Goal: Book appointment/travel/reservation

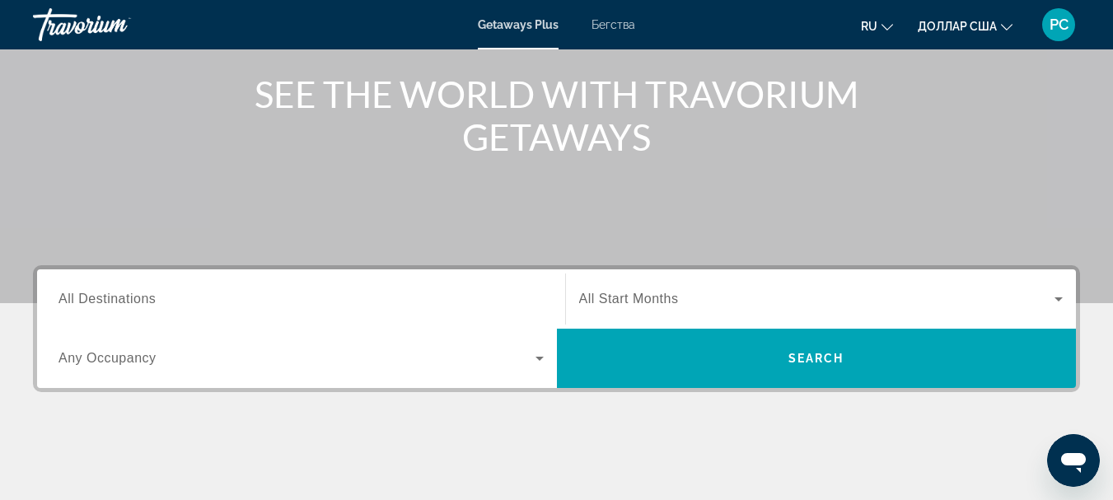
scroll to position [165, 0]
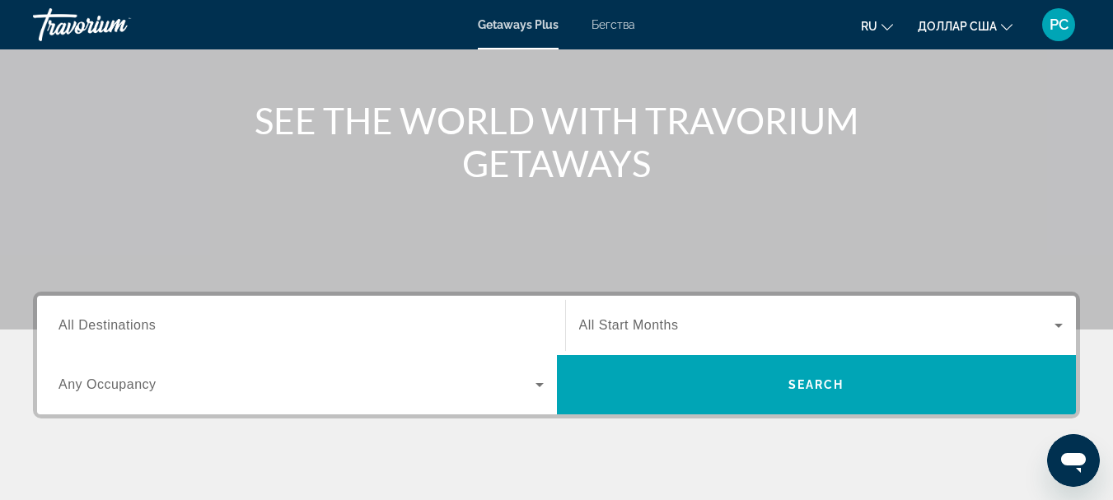
click at [134, 320] on span "All Destinations" at bounding box center [106, 325] width 97 height 14
click at [134, 320] on input "Destination All Destinations" at bounding box center [300, 326] width 485 height 20
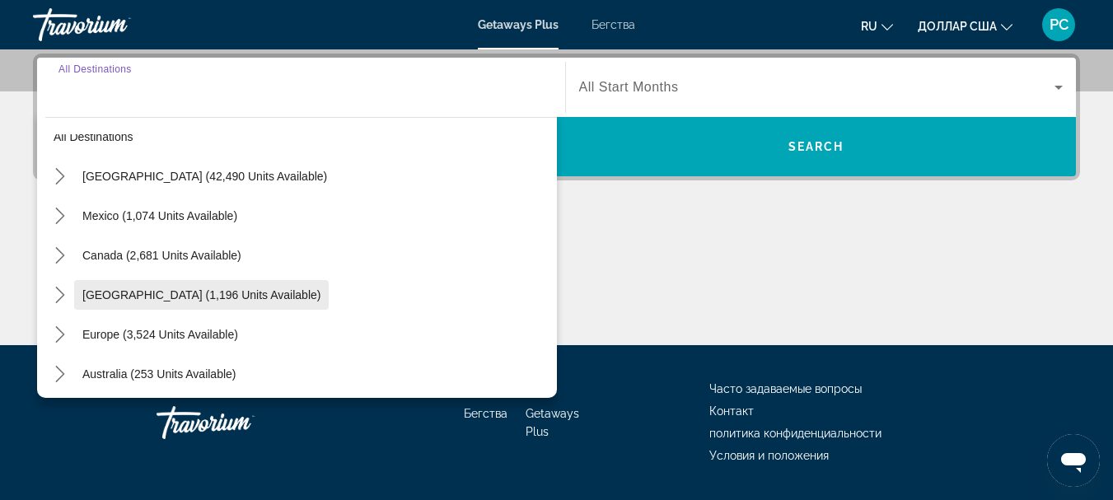
scroll to position [0, 0]
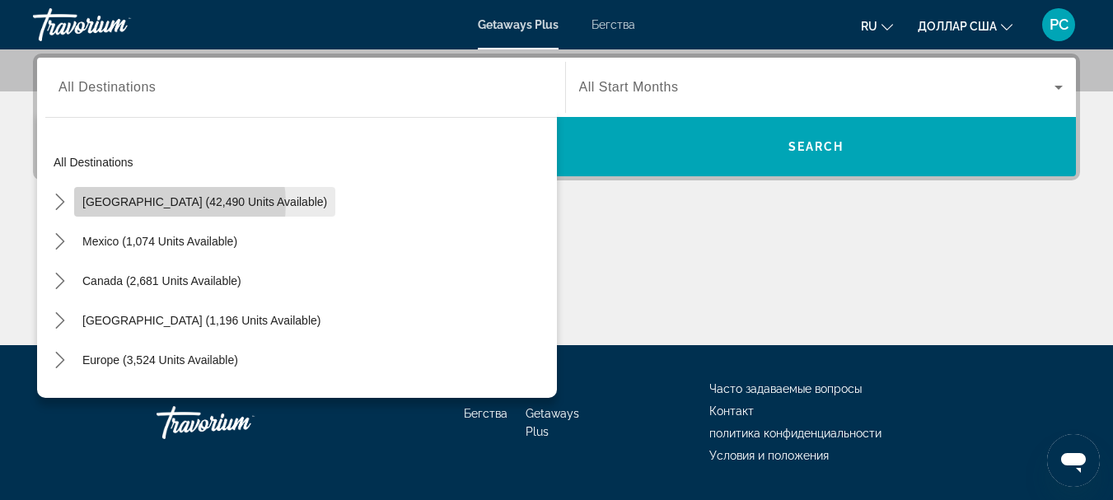
click at [163, 203] on span "[GEOGRAPHIC_DATA] (42,490 units available)" at bounding box center [204, 201] width 245 height 13
type input "**********"
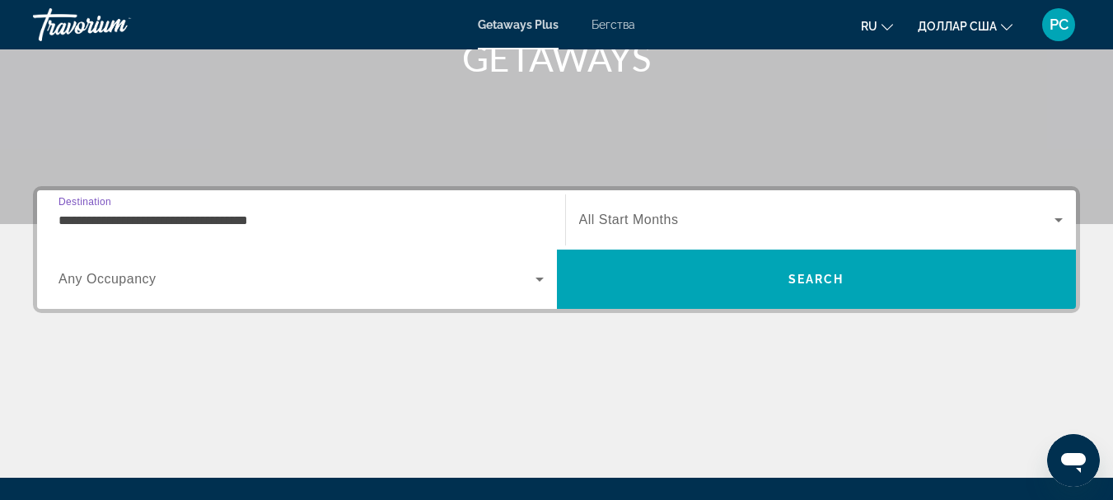
scroll to position [238, 0]
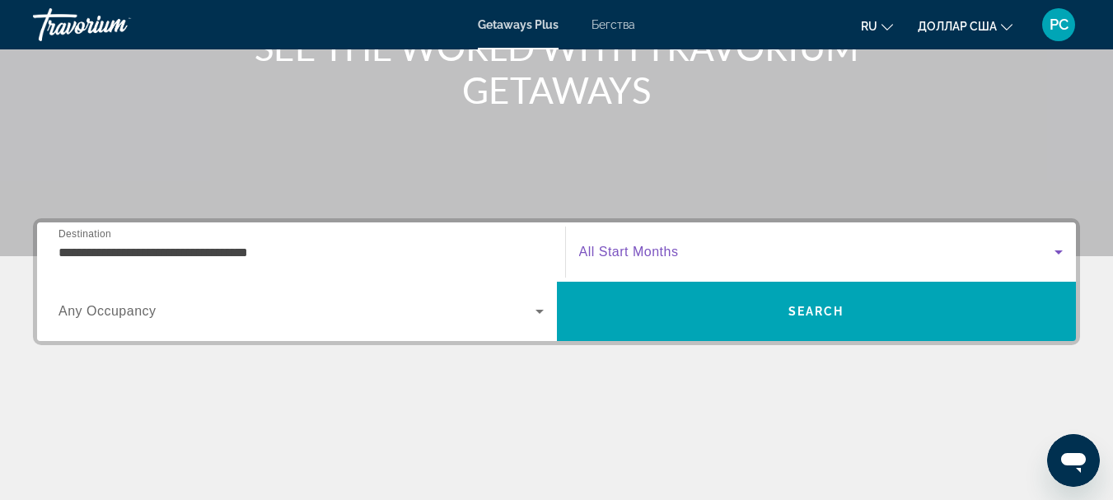
click at [1064, 255] on icon "Виджет поиска" at bounding box center [1059, 252] width 20 height 20
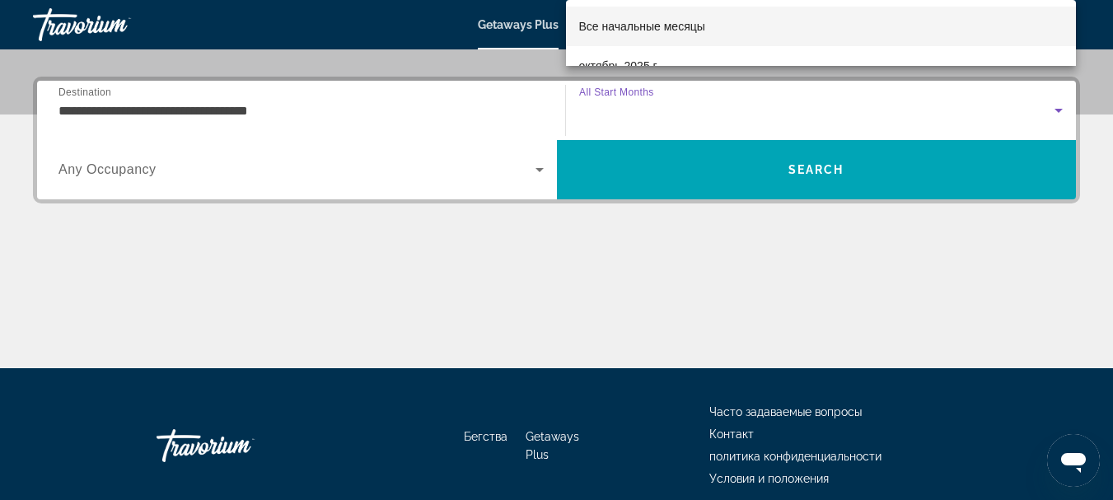
scroll to position [403, 0]
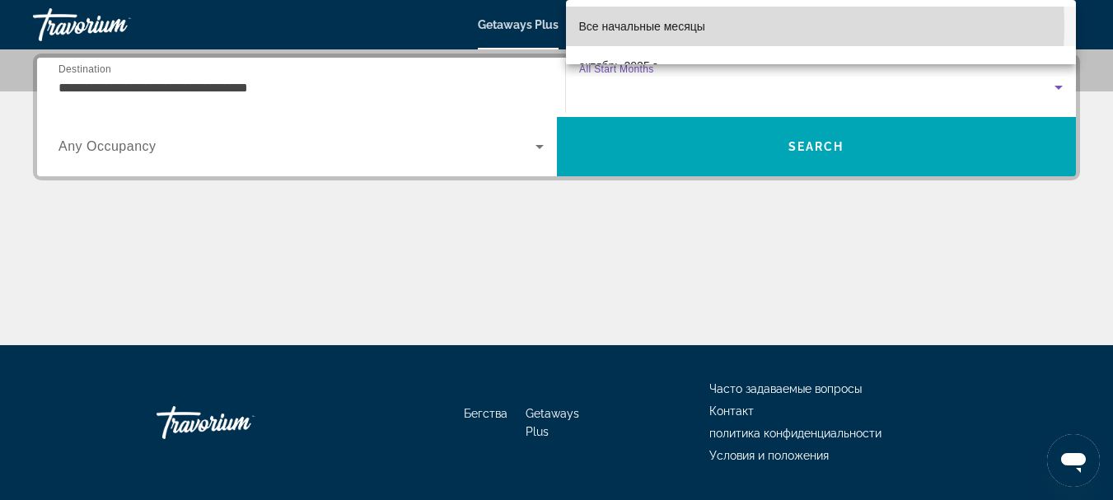
click at [651, 25] on font "Все начальные месяцы" at bounding box center [642, 26] width 126 height 13
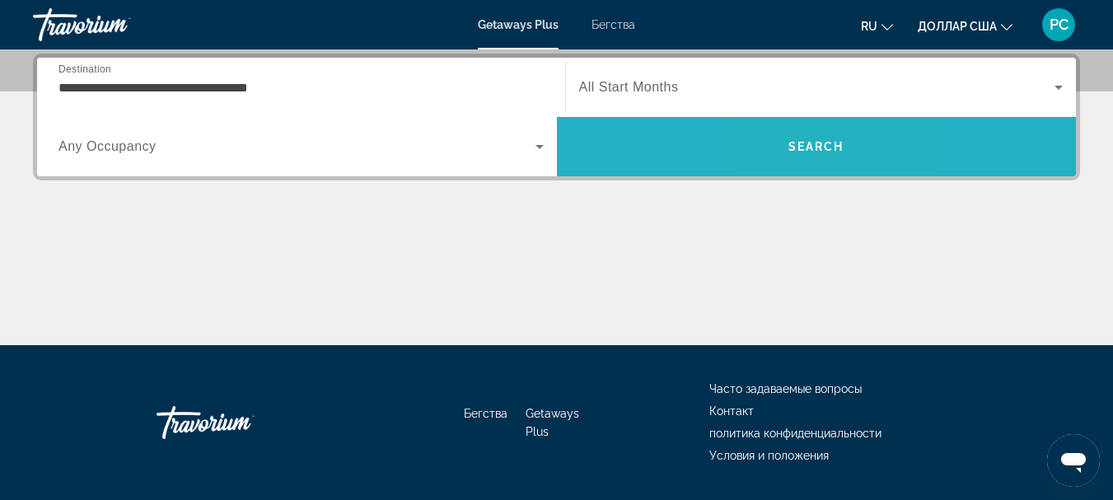
click at [798, 149] on span "Search" at bounding box center [816, 146] width 56 height 13
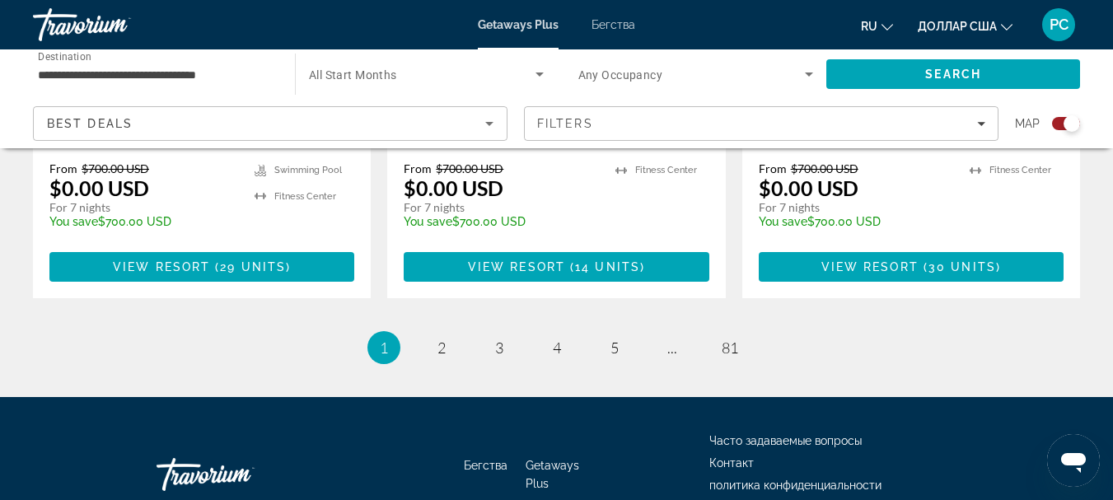
scroll to position [2774, 0]
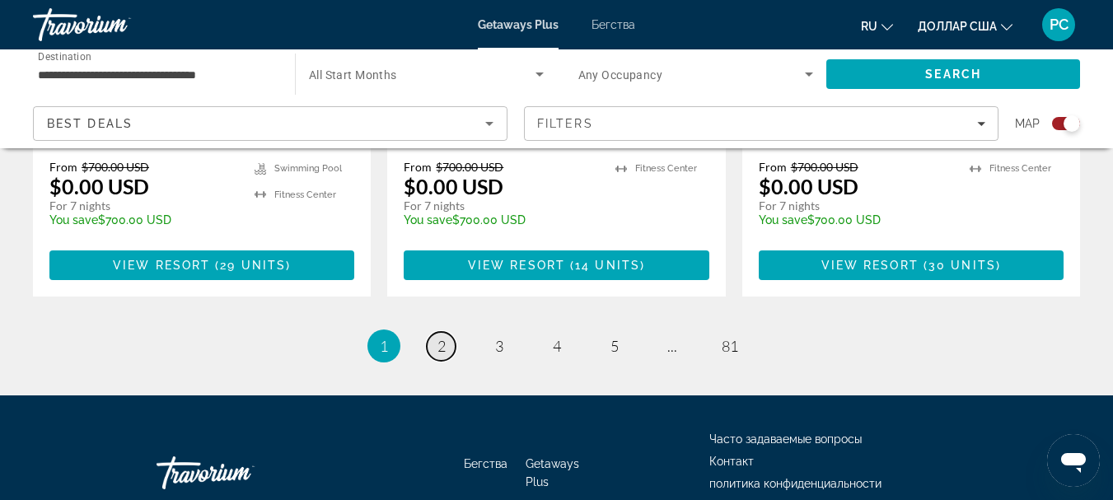
click at [438, 337] on span "2" at bounding box center [441, 346] width 8 height 18
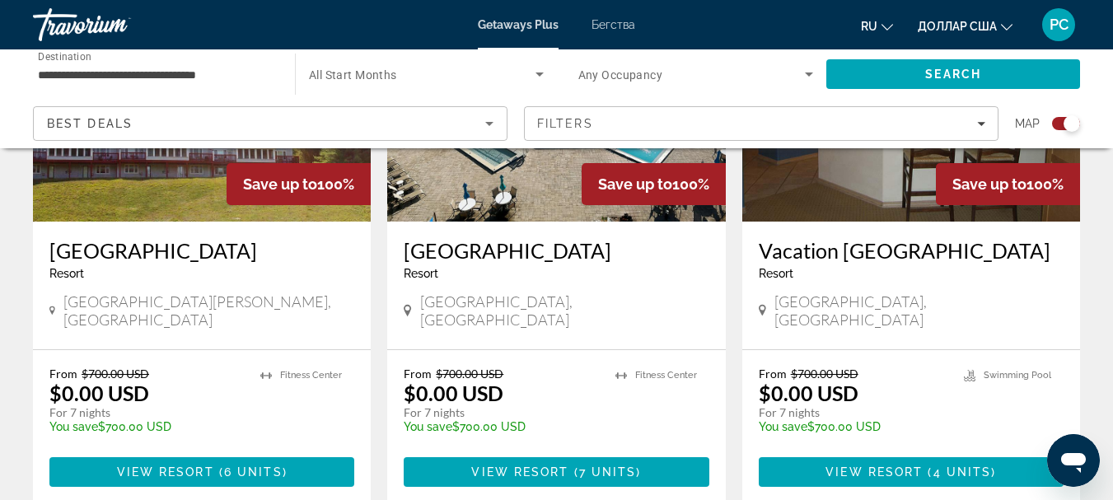
scroll to position [2651, 0]
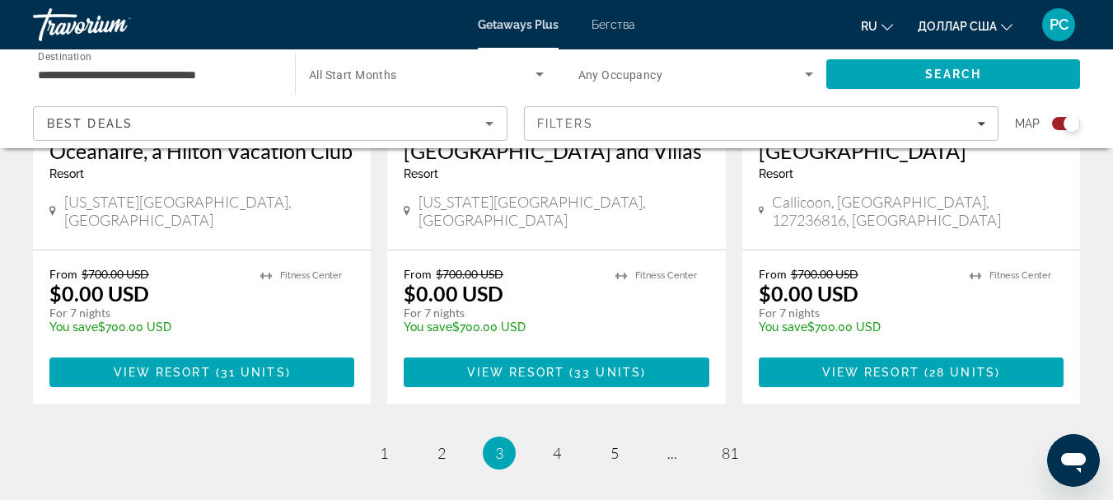
scroll to position [2733, 0]
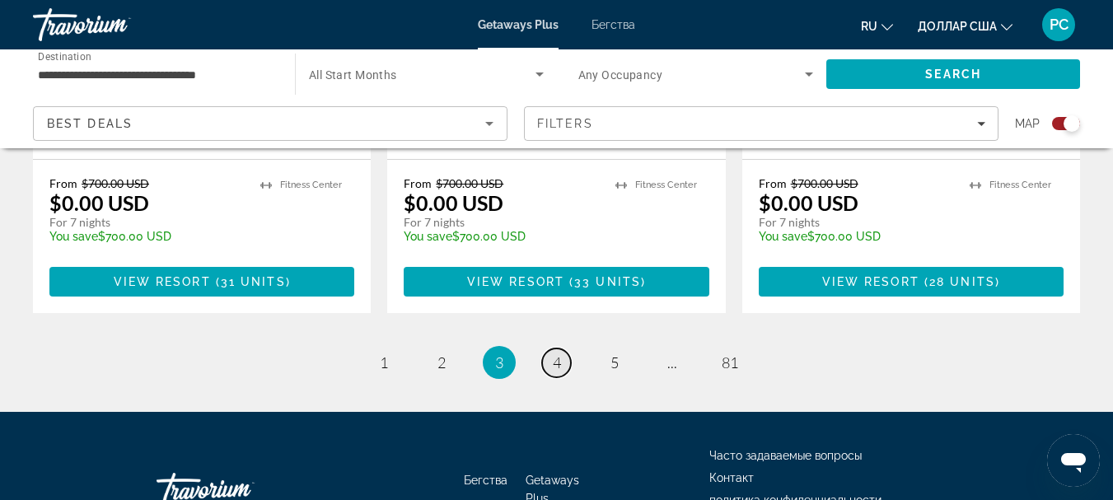
click at [559, 353] on span "4" at bounding box center [557, 362] width 8 height 18
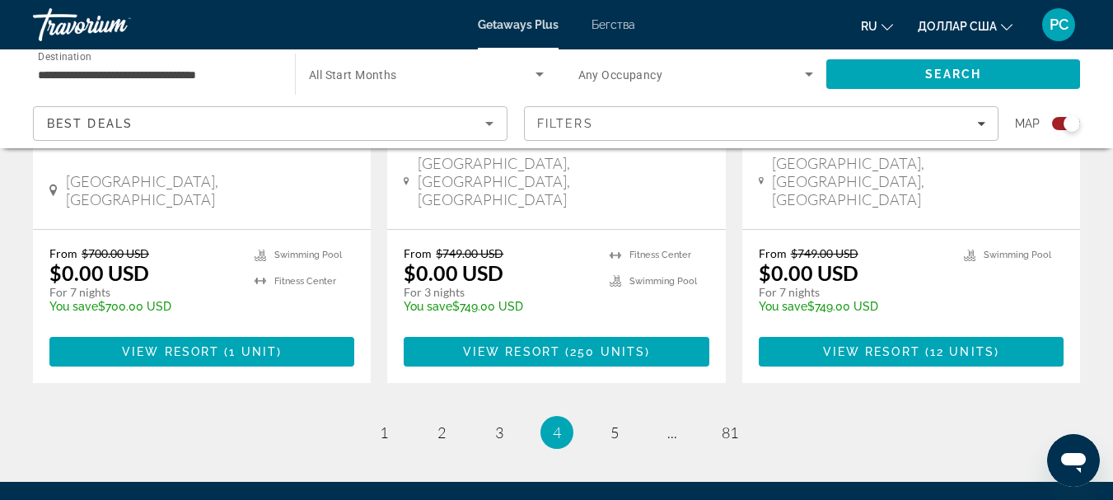
scroll to position [2801, 0]
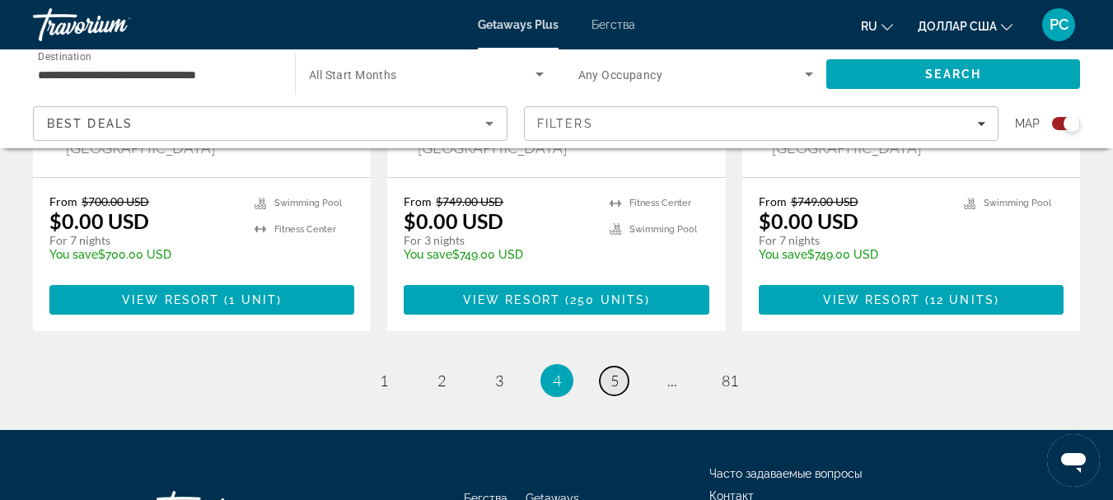
click at [616, 372] on span "5" at bounding box center [614, 381] width 8 height 18
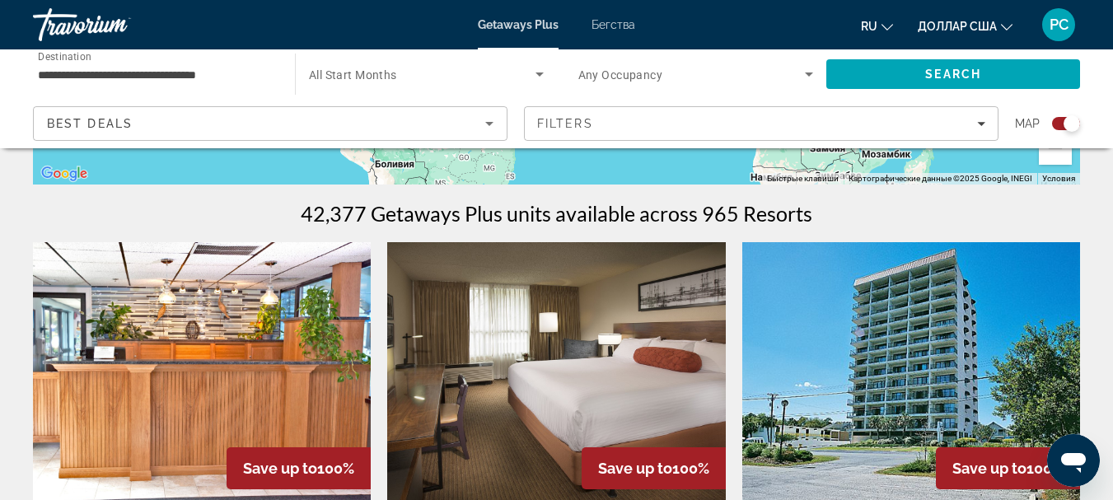
scroll to position [741, 0]
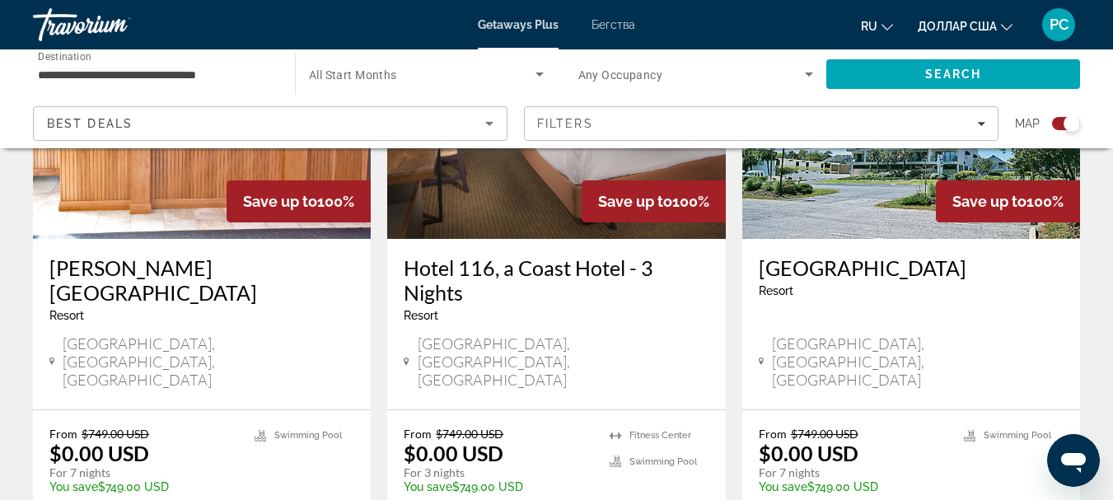
click at [183, 199] on img "Основное содержание" at bounding box center [202, 107] width 338 height 264
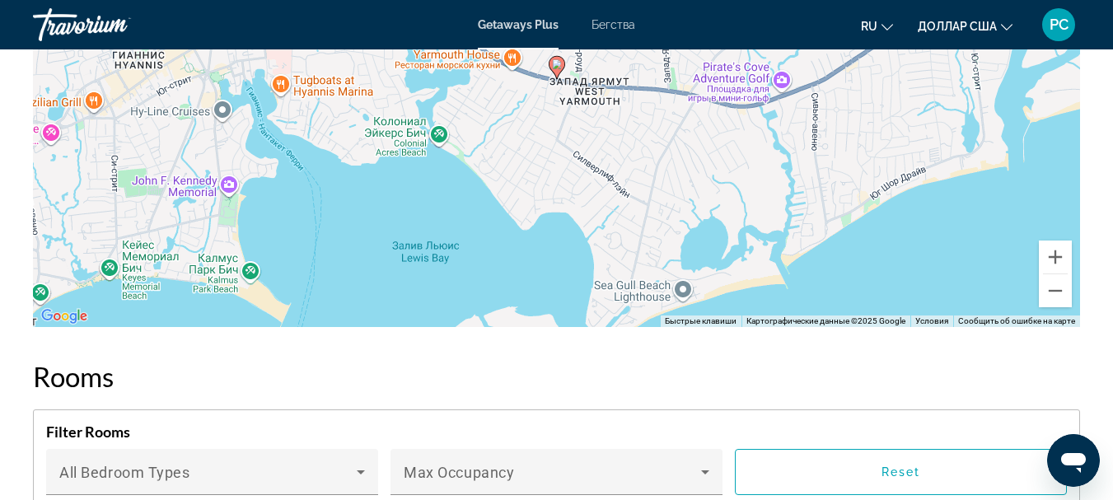
scroll to position [2636, 0]
